Goal: Check status: Check status

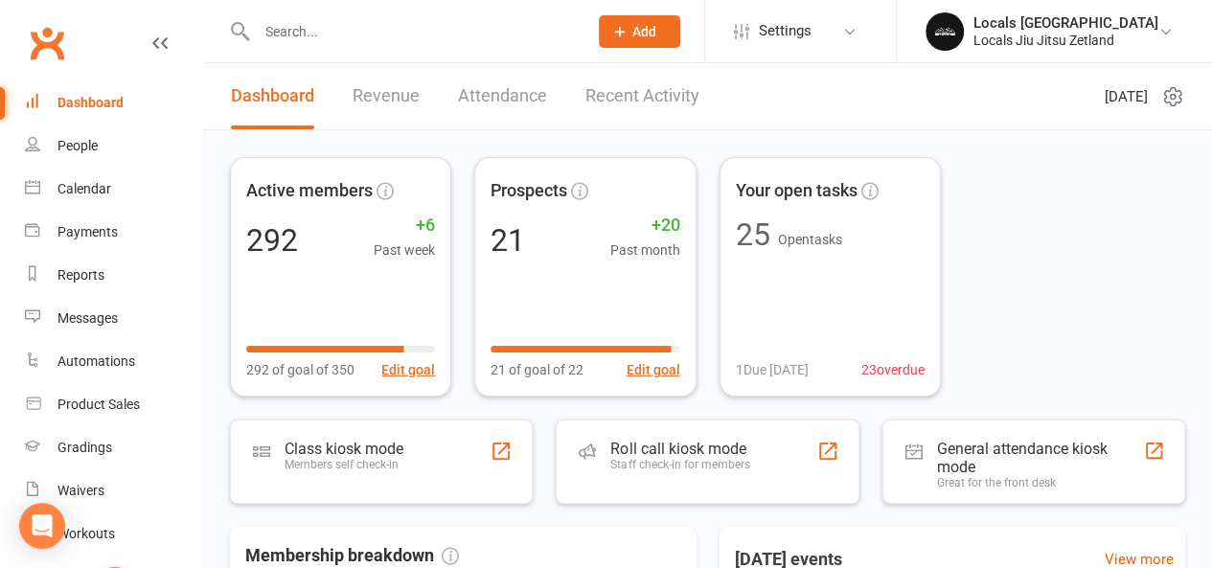
click at [333, 19] on input "text" at bounding box center [412, 31] width 323 height 27
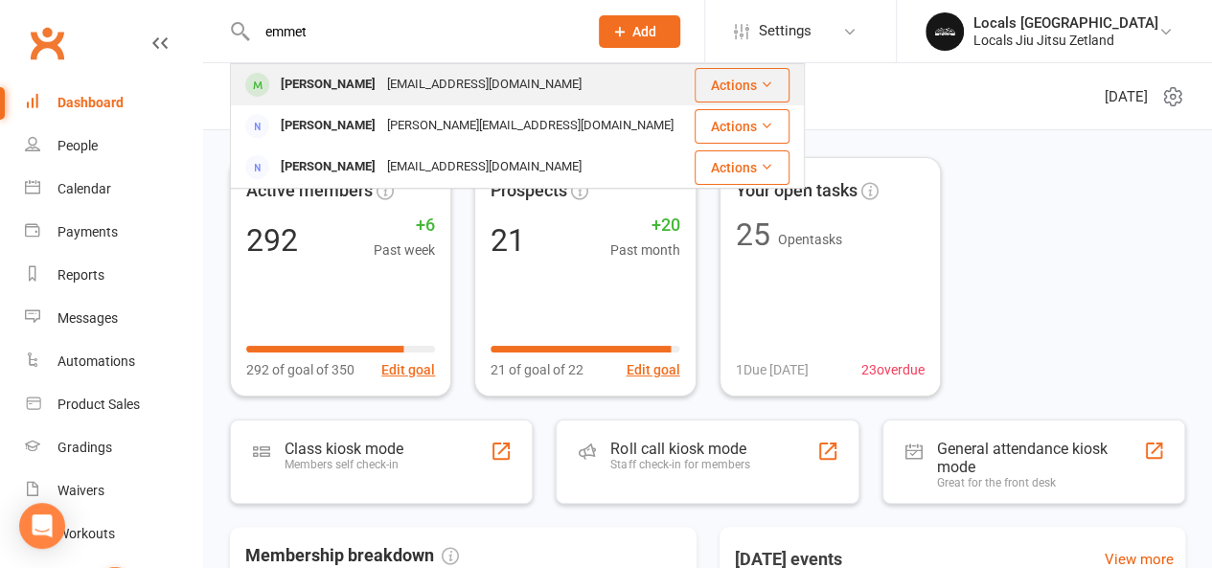
type input "emmet"
click at [381, 90] on div "[EMAIL_ADDRESS][DOMAIN_NAME]" at bounding box center [484, 85] width 206 height 28
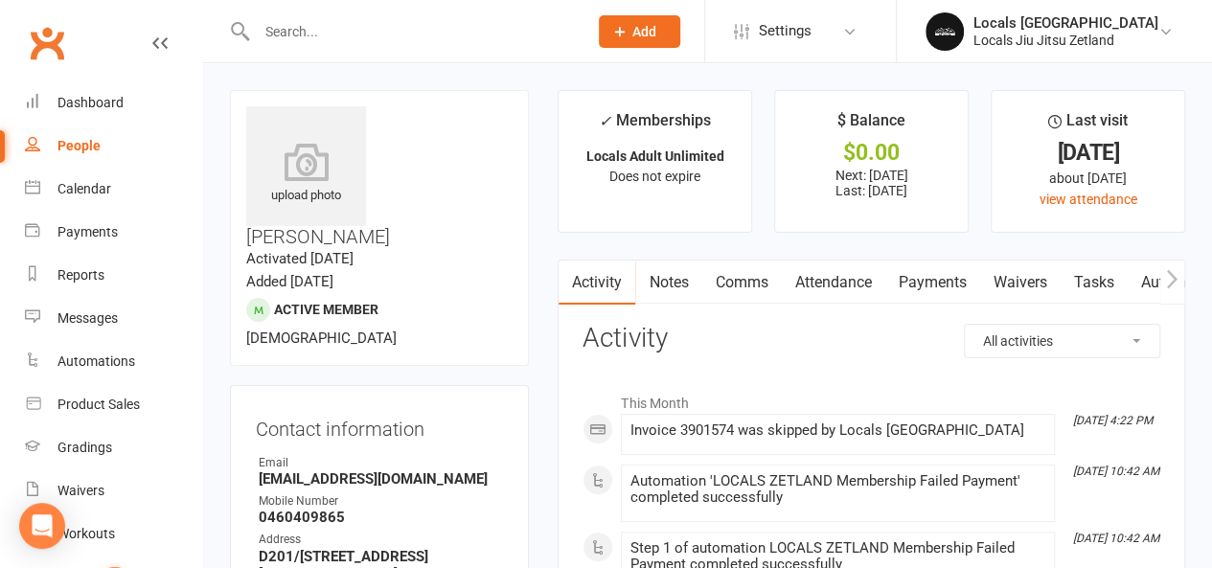
click at [851, 279] on link "Attendance" at bounding box center [833, 283] width 104 height 44
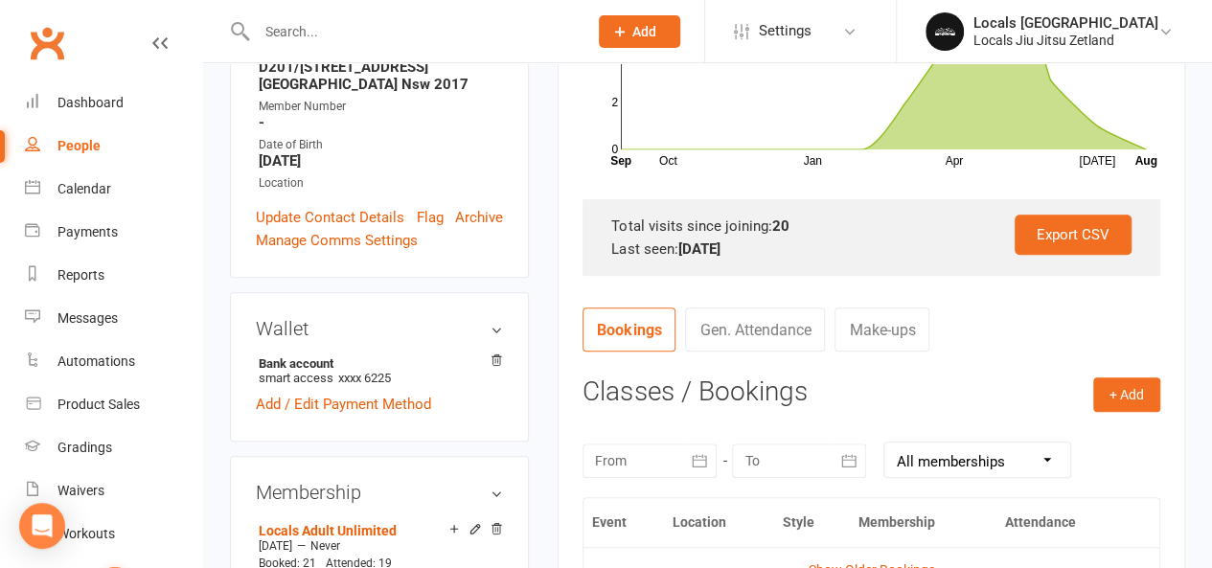
scroll to position [767, 0]
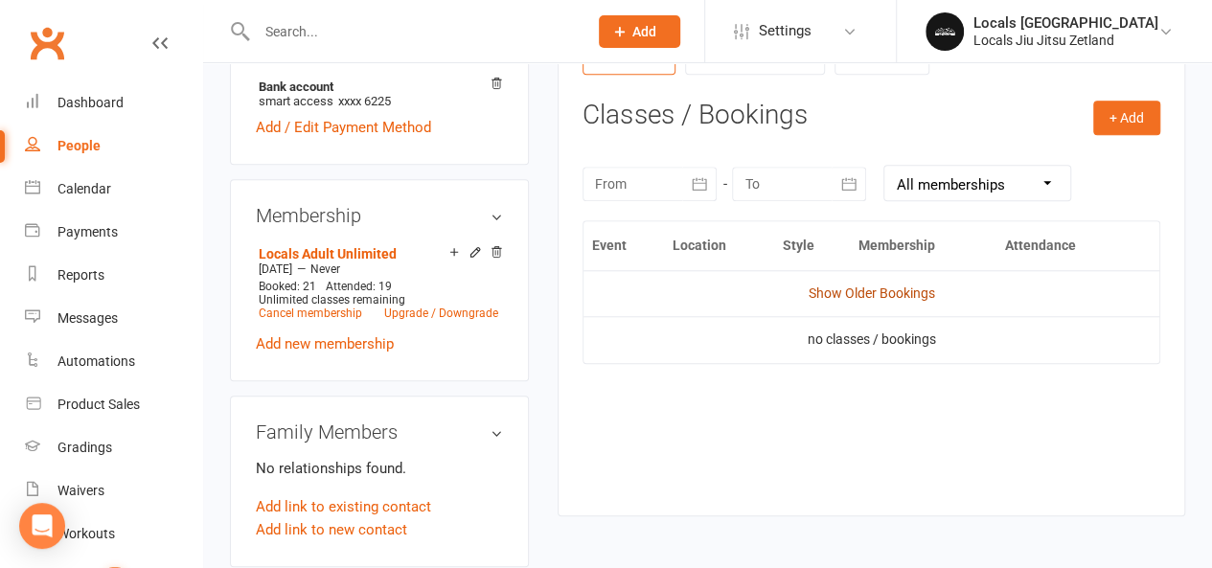
click at [862, 287] on link "Show Older Bookings" at bounding box center [872, 293] width 127 height 15
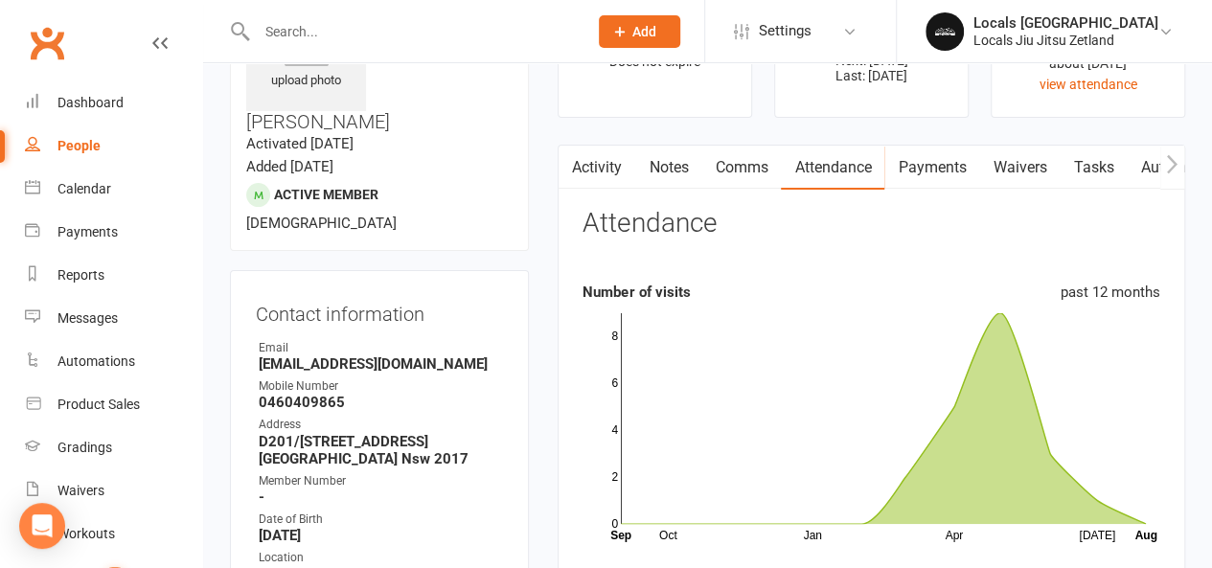
scroll to position [0, 0]
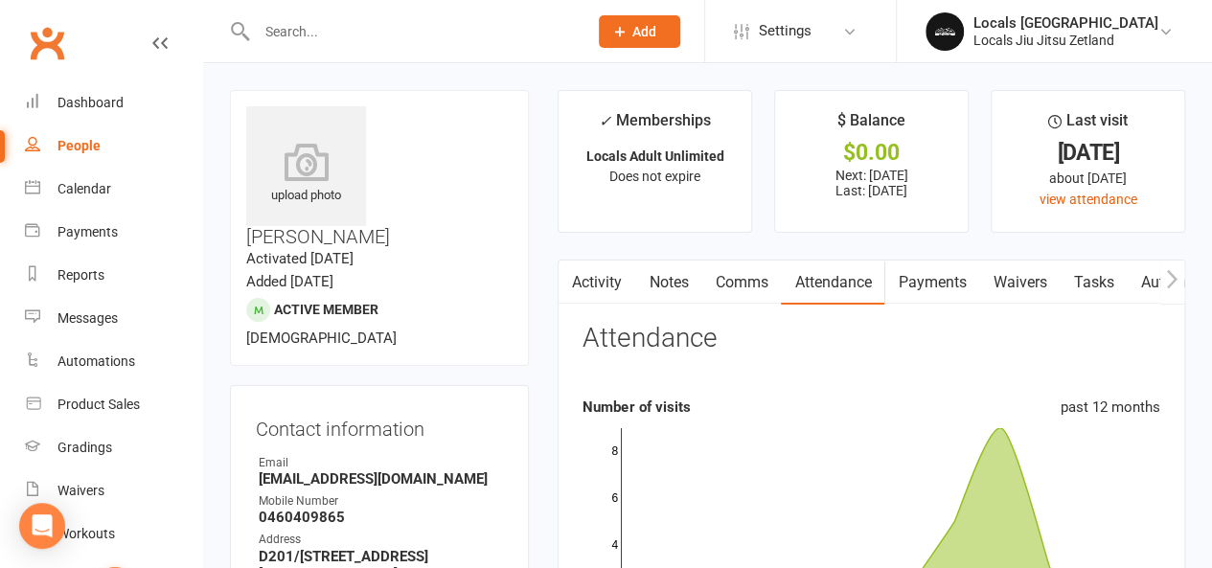
click at [930, 284] on link "Payments" at bounding box center [932, 283] width 95 height 44
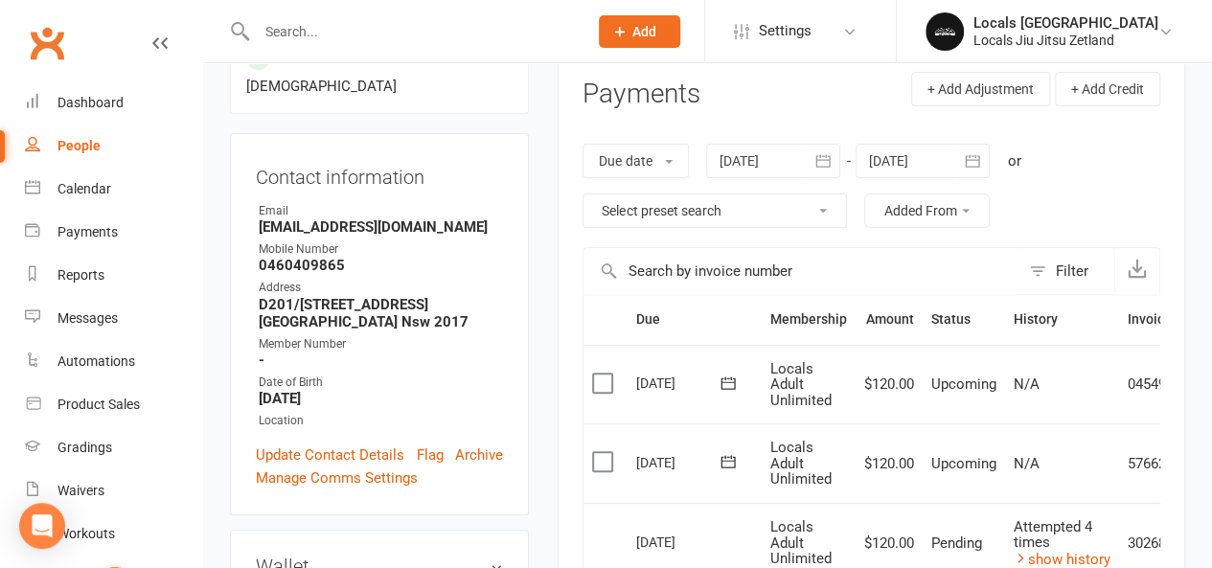
scroll to position [479, 0]
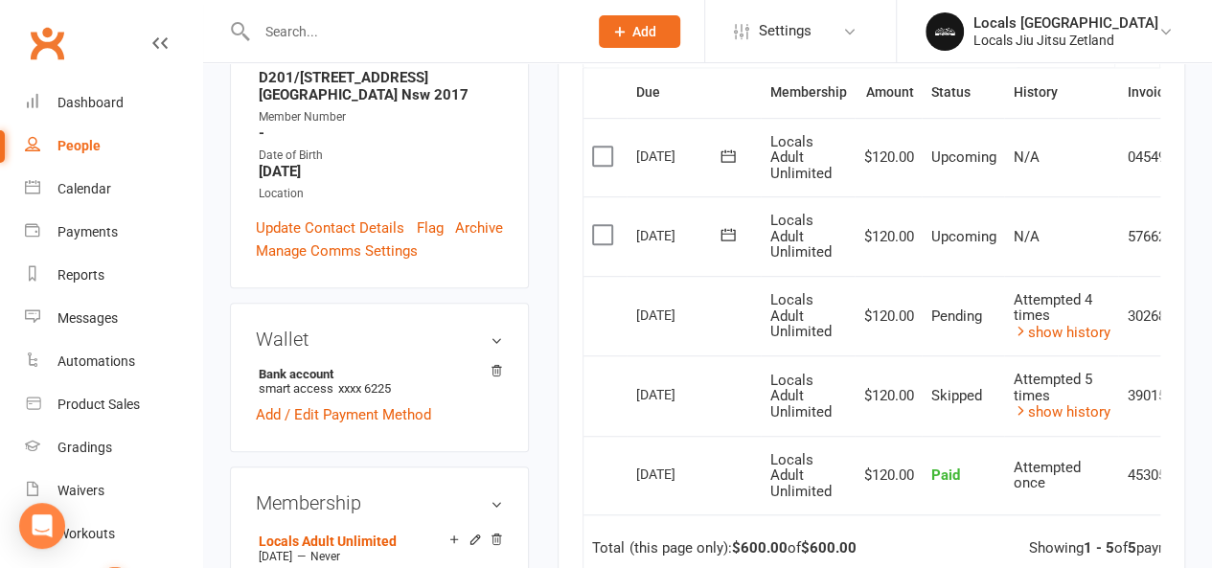
click at [938, 312] on span "Pending" at bounding box center [956, 316] width 51 height 17
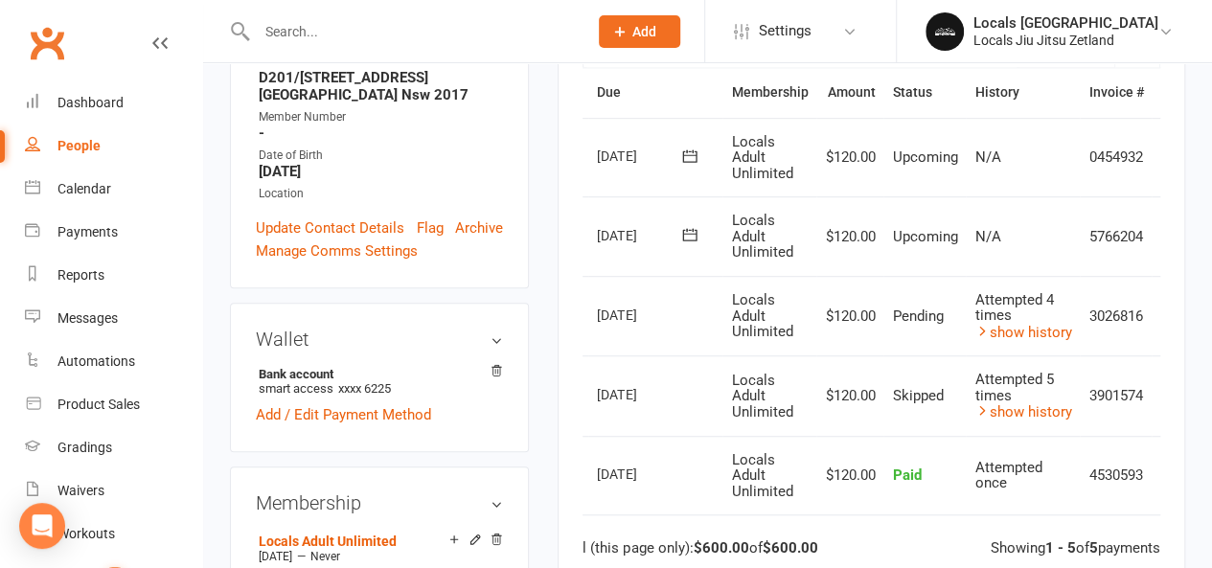
scroll to position [0, 75]
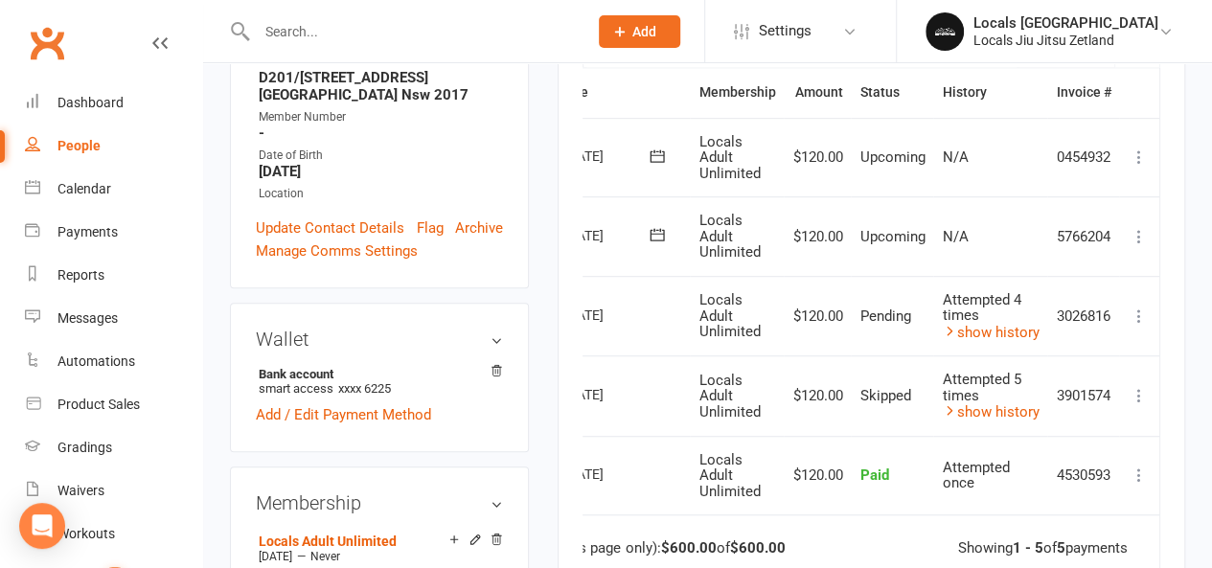
click at [1143, 308] on icon at bounding box center [1139, 316] width 19 height 19
